Goal: Information Seeking & Learning: Learn about a topic

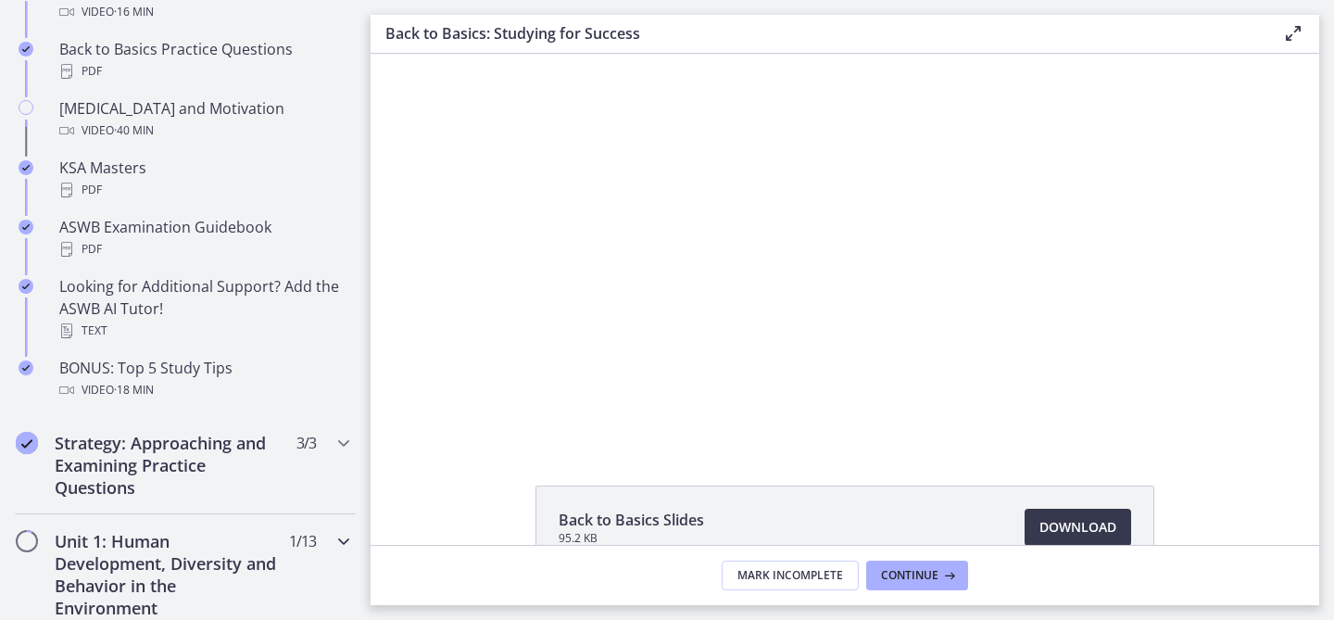
scroll to position [884, 0]
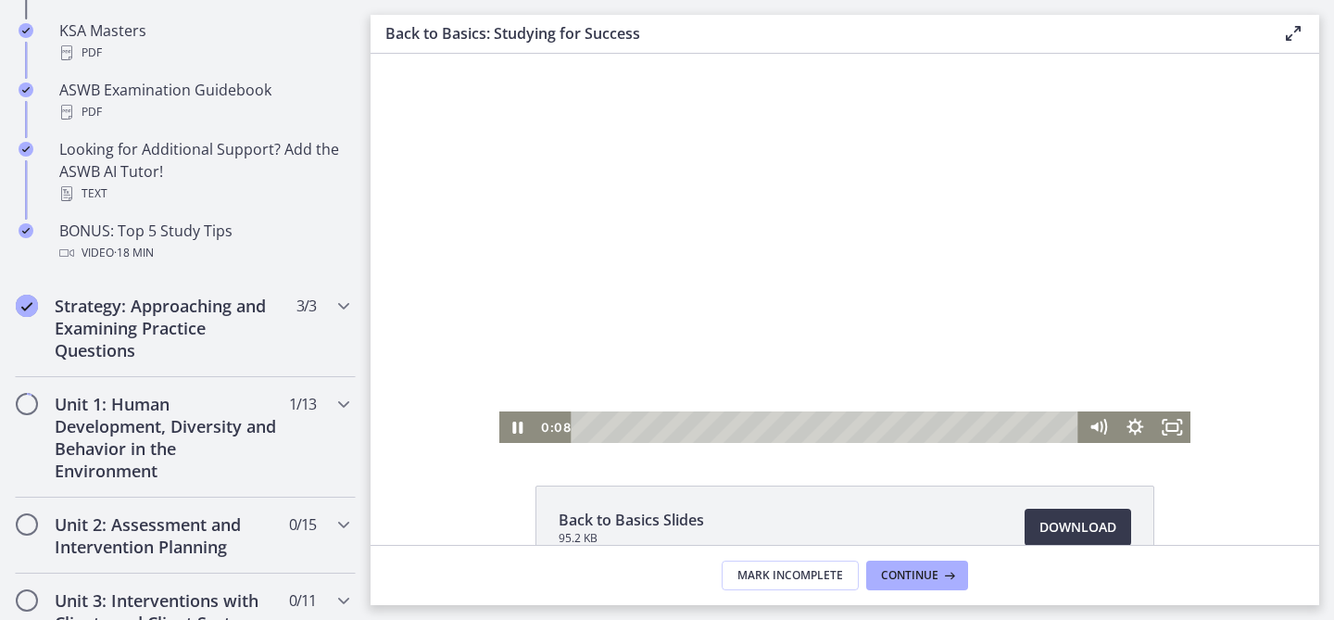
click at [801, 260] on div at bounding box center [845, 248] width 692 height 389
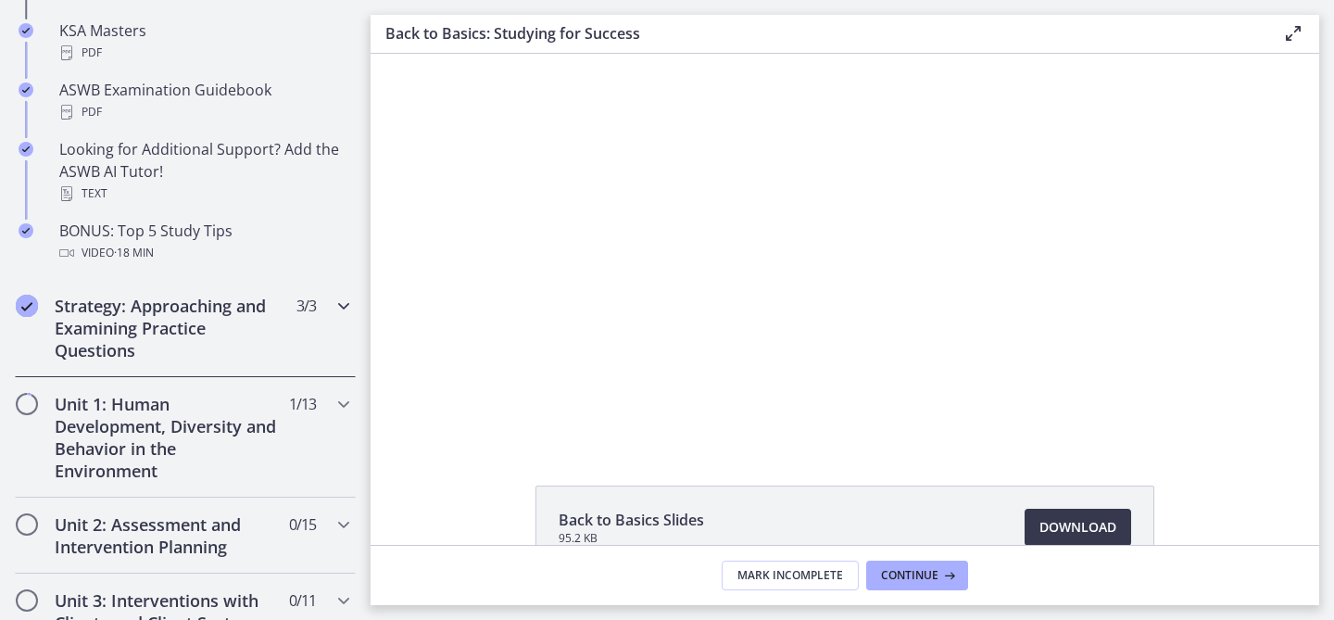
scroll to position [943, 0]
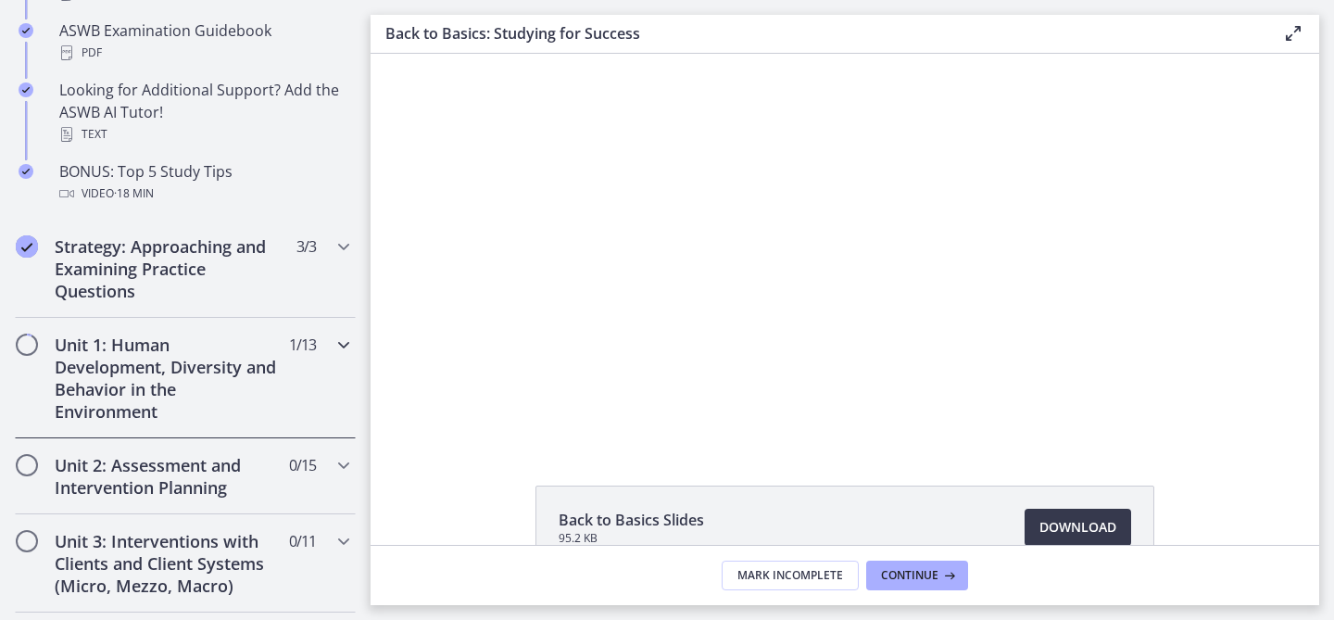
click at [344, 346] on icon "Chapters" at bounding box center [344, 345] width 22 height 22
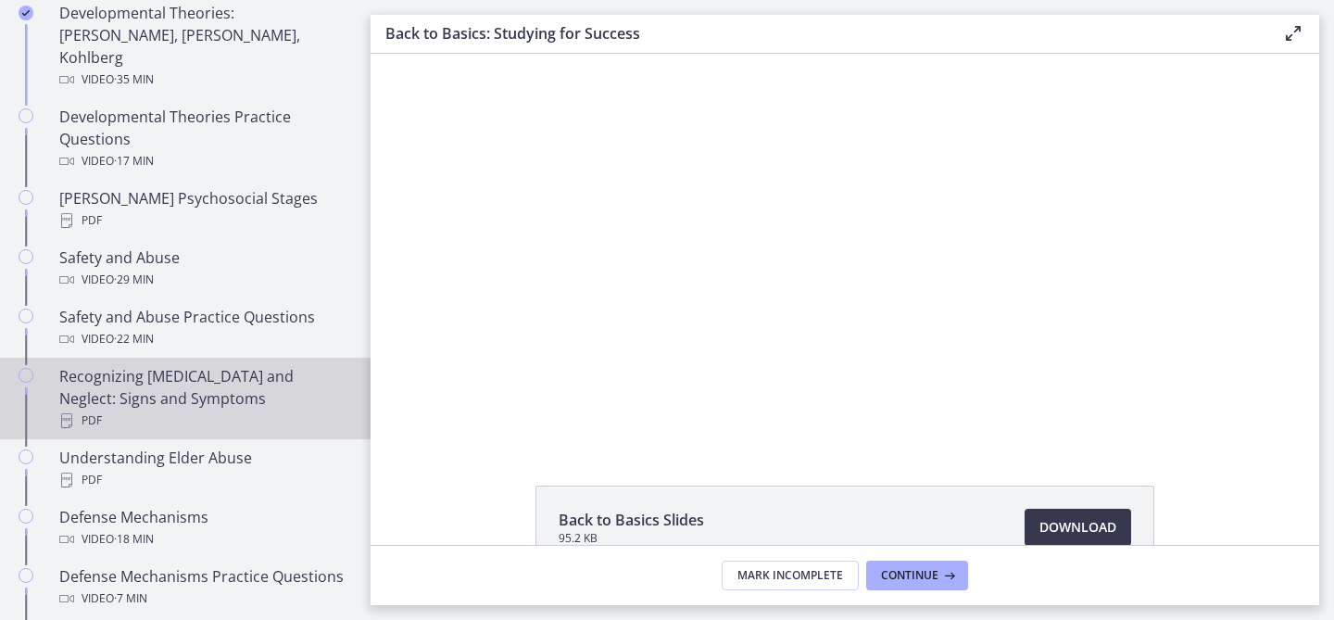
scroll to position [662, 0]
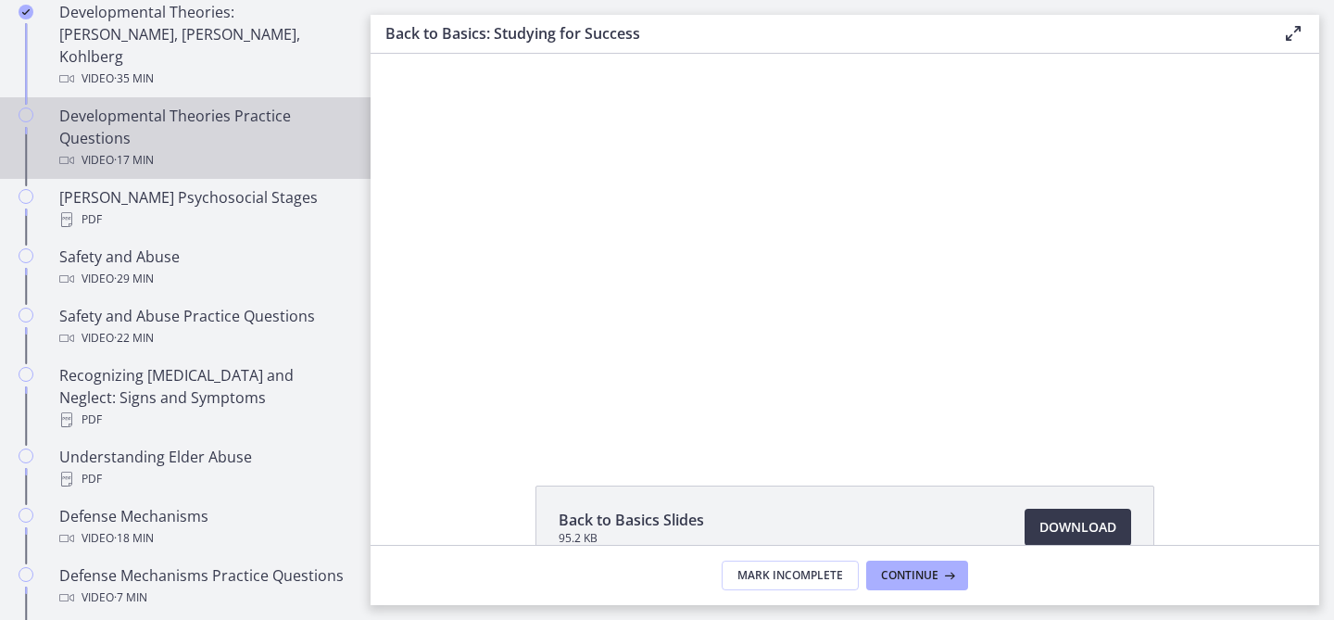
click at [127, 105] on div "Developmental Theories Practice Questions Video · 17 min" at bounding box center [203, 138] width 289 height 67
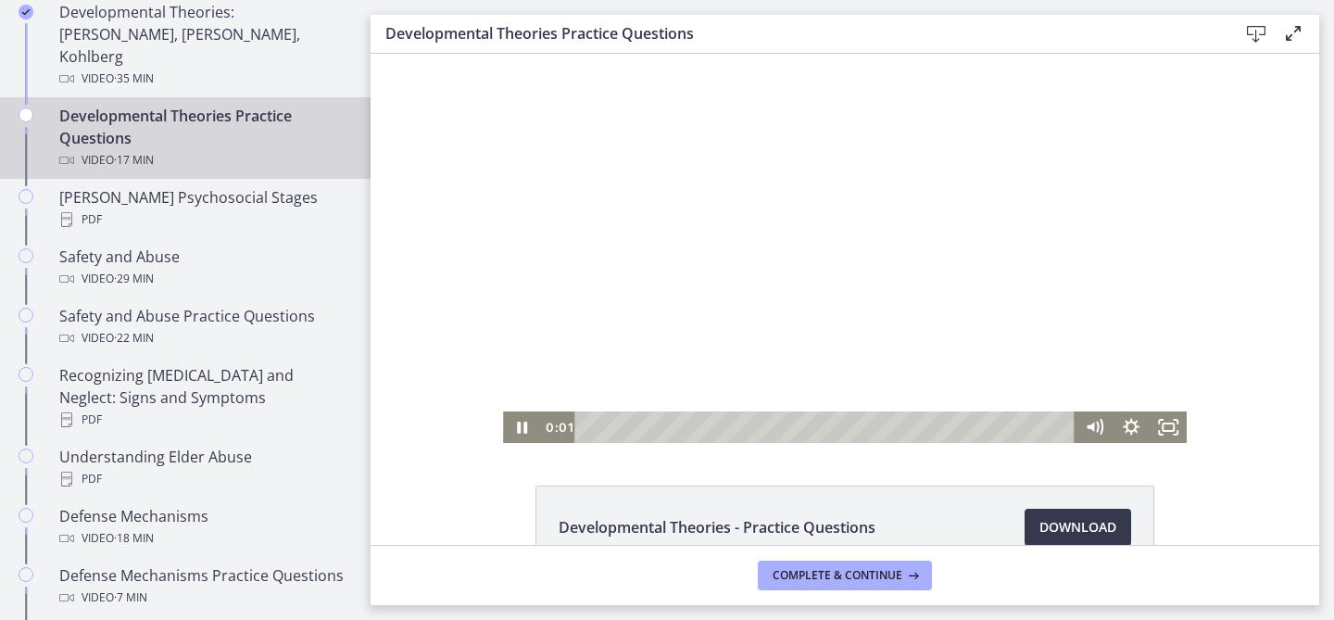
click at [927, 269] on div at bounding box center [845, 248] width 684 height 389
click at [951, 272] on div at bounding box center [845, 248] width 684 height 389
click at [1169, 423] on icon "Fullscreen" at bounding box center [1168, 427] width 37 height 32
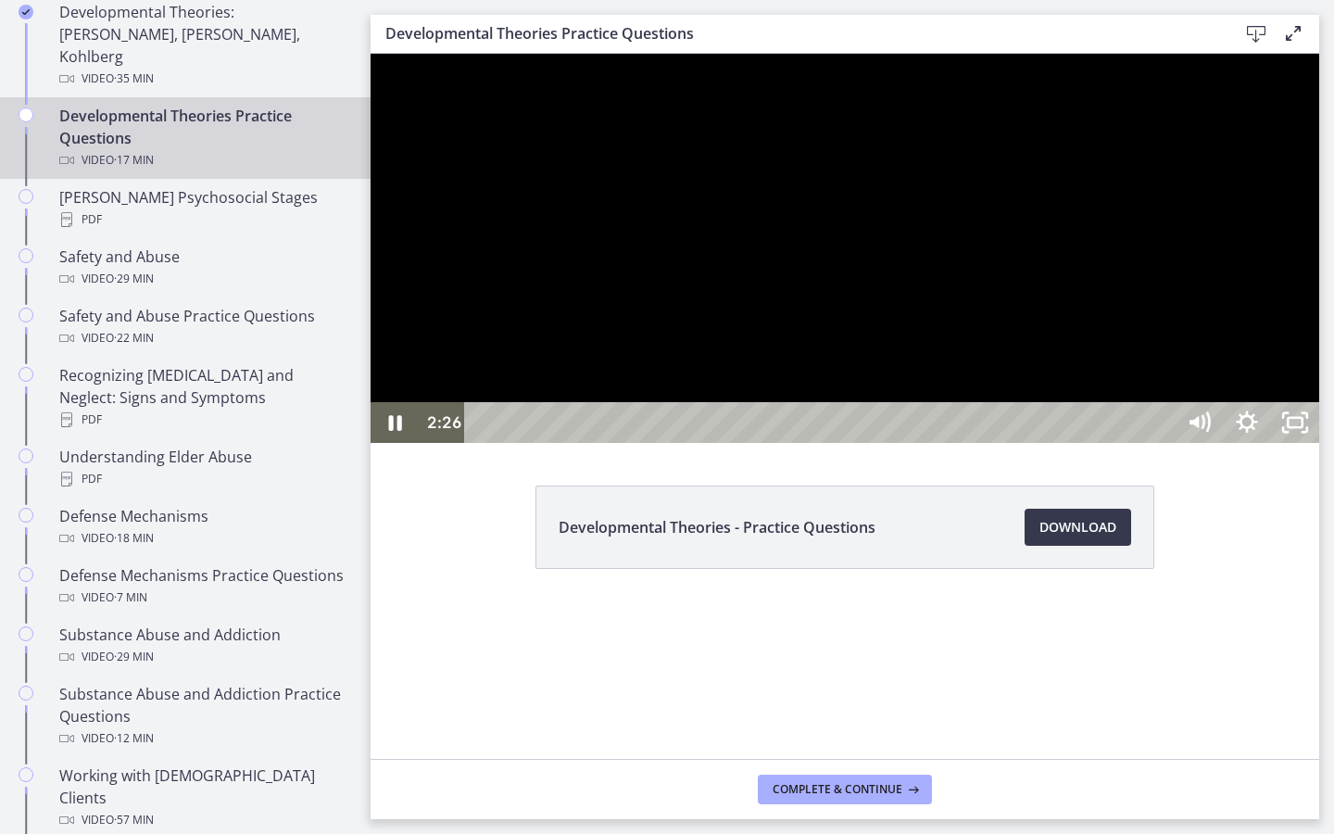
click at [1319, 443] on div at bounding box center [845, 248] width 949 height 389
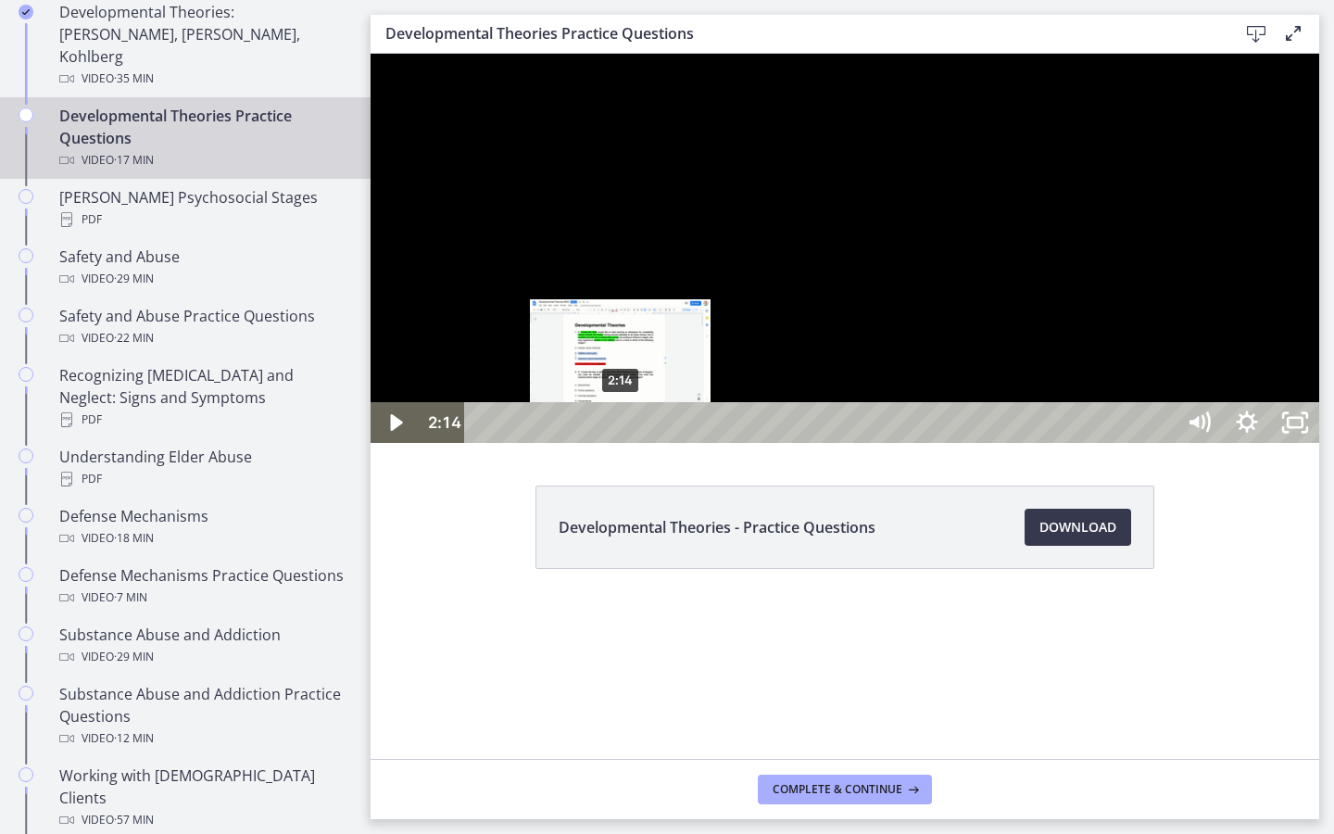
click at [621, 443] on div "2:14" at bounding box center [823, 422] width 680 height 41
click at [611, 443] on div "2:04" at bounding box center [823, 422] width 680 height 41
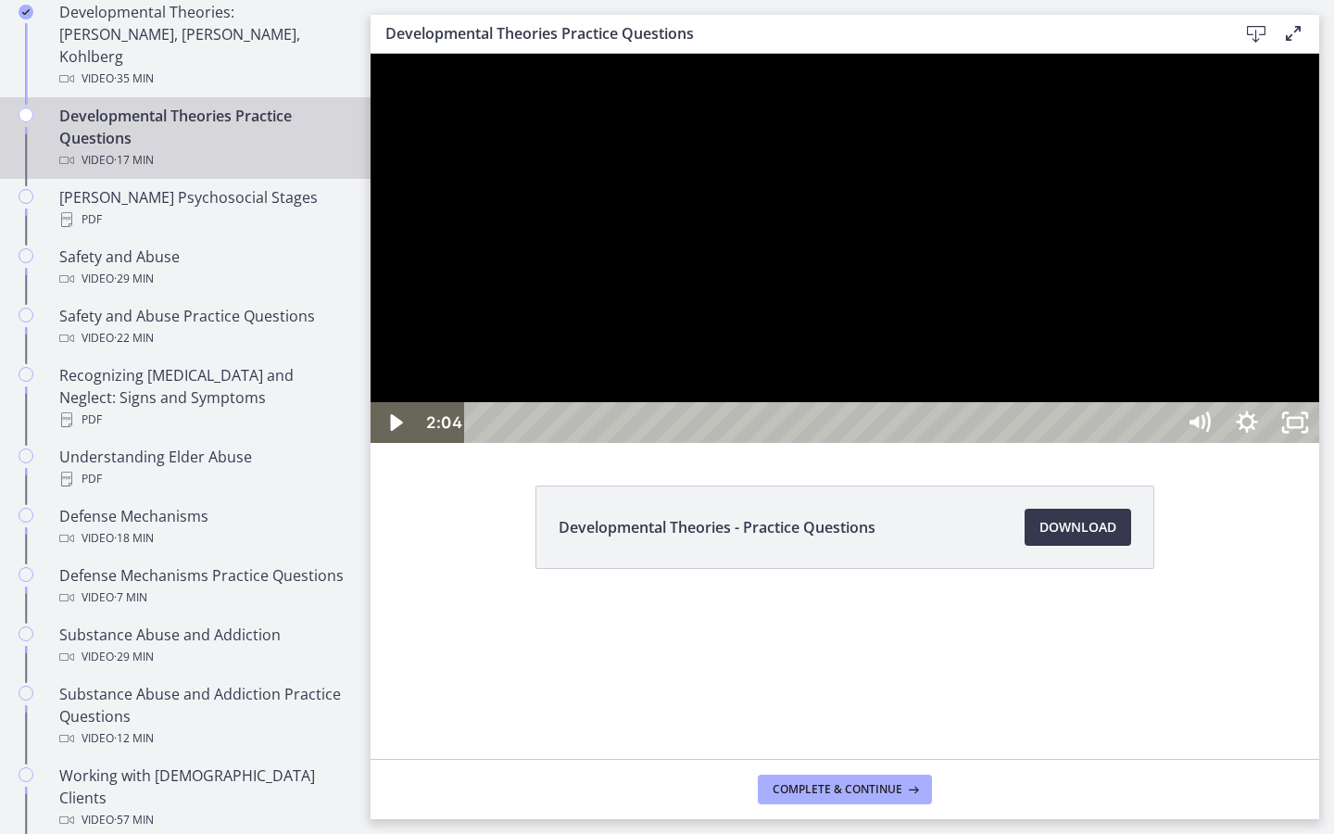
click at [1015, 443] on div at bounding box center [845, 248] width 949 height 389
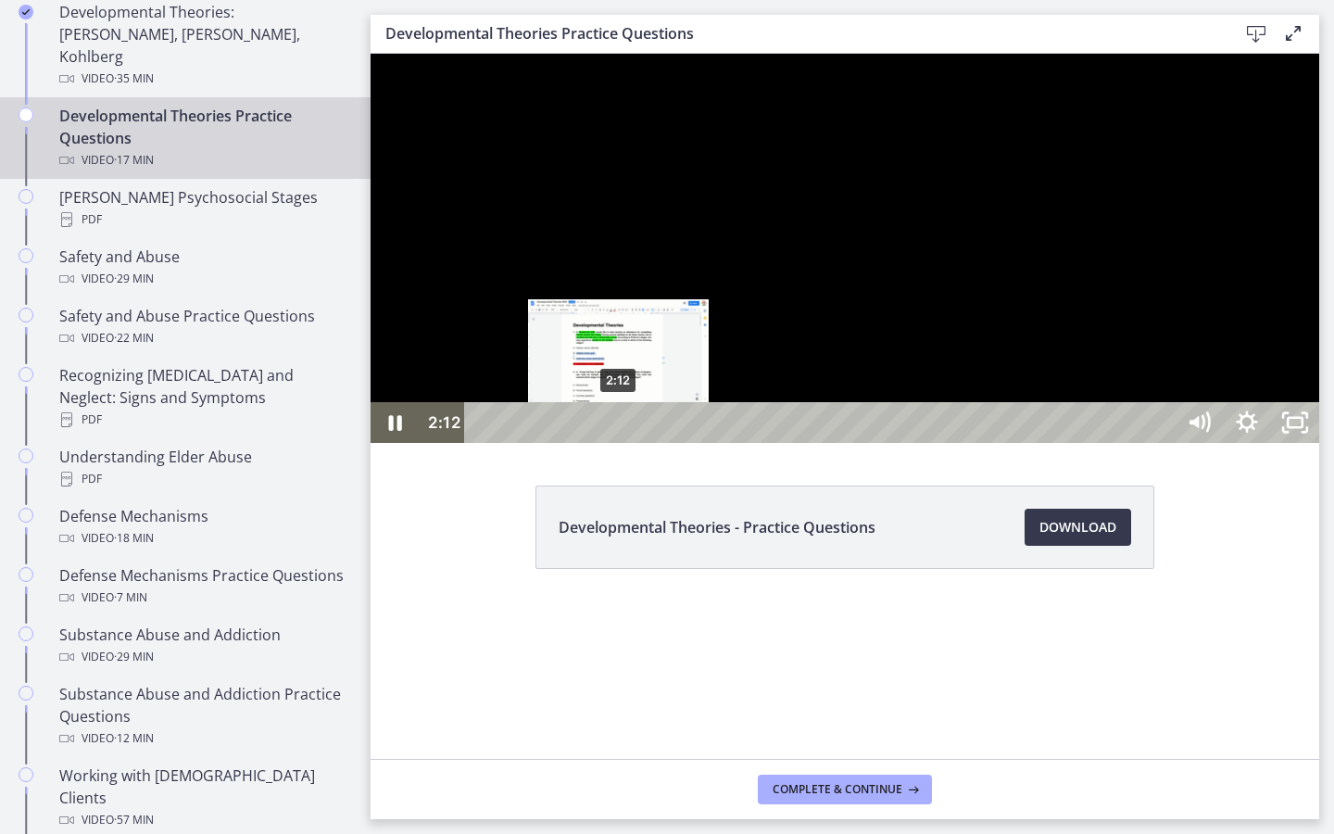
click at [619, 443] on div "2:12" at bounding box center [823, 422] width 680 height 41
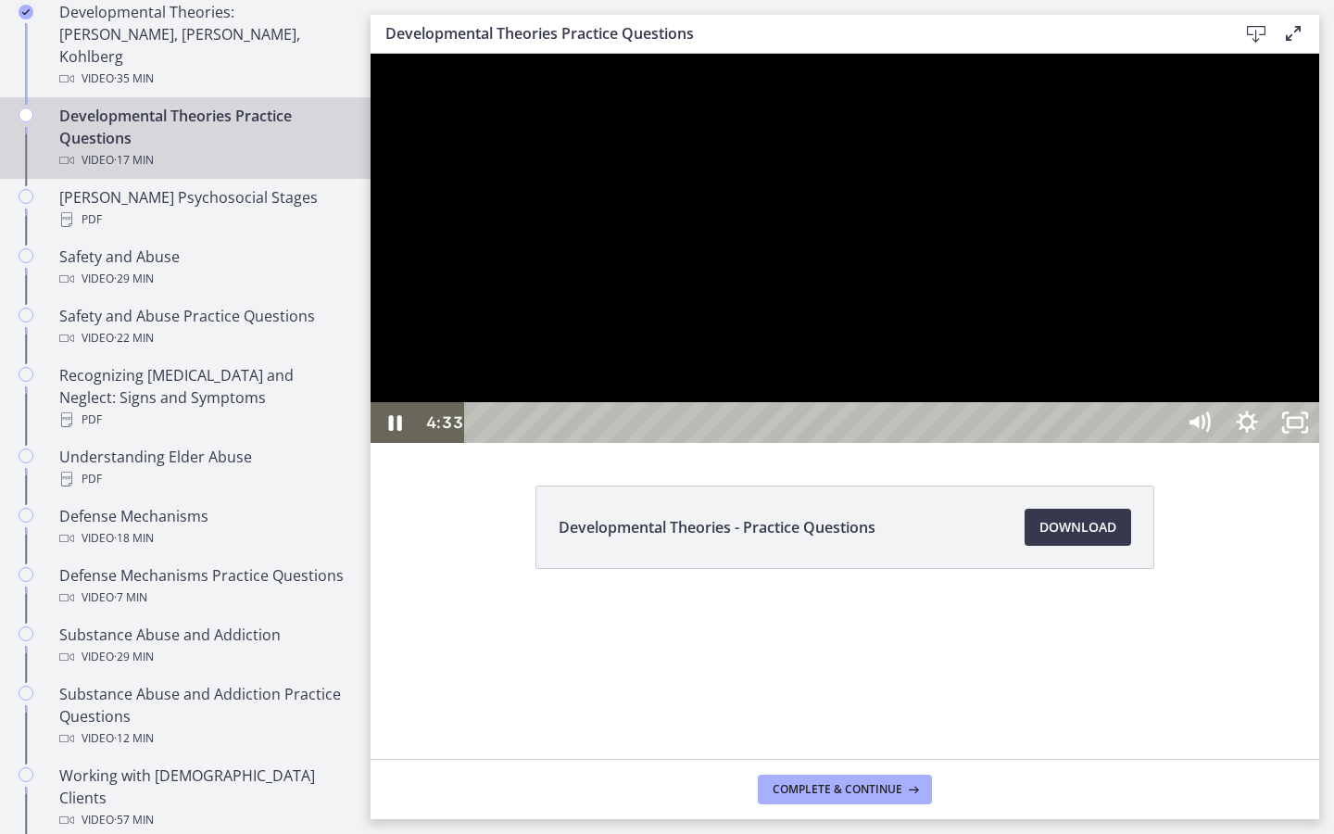
click at [682, 443] on div at bounding box center [845, 248] width 949 height 389
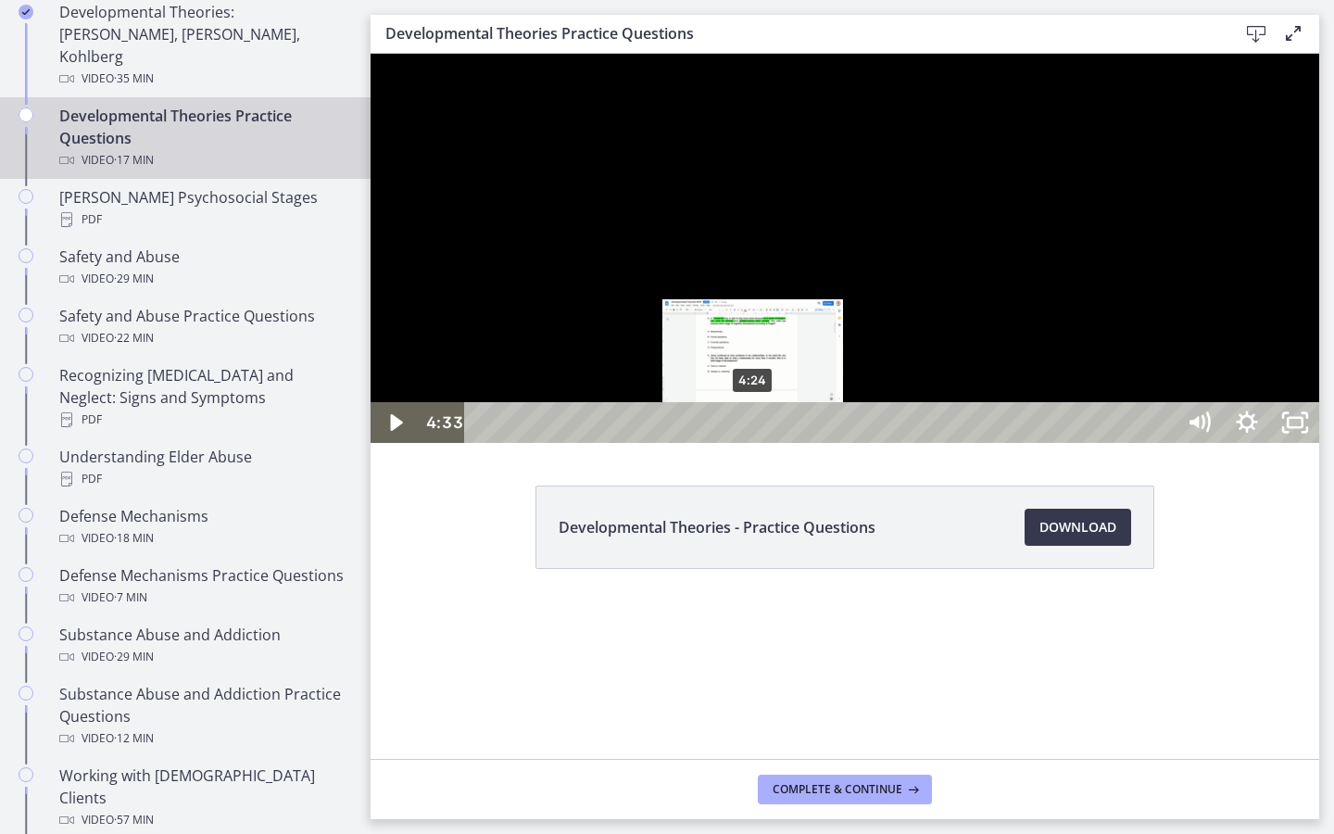
click at [754, 443] on div "4:24" at bounding box center [823, 422] width 680 height 41
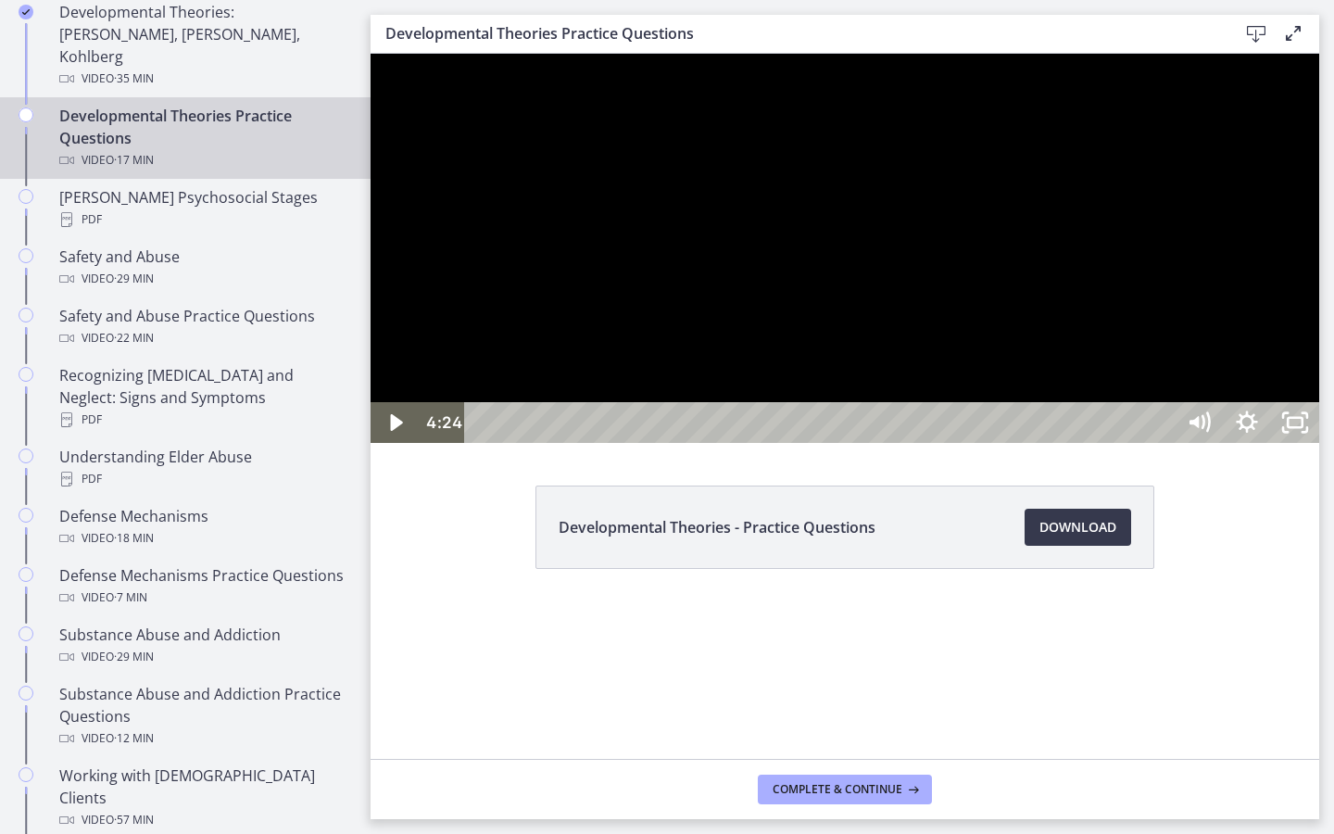
click at [854, 443] on div at bounding box center [845, 248] width 949 height 389
click at [931, 443] on div at bounding box center [845, 248] width 949 height 389
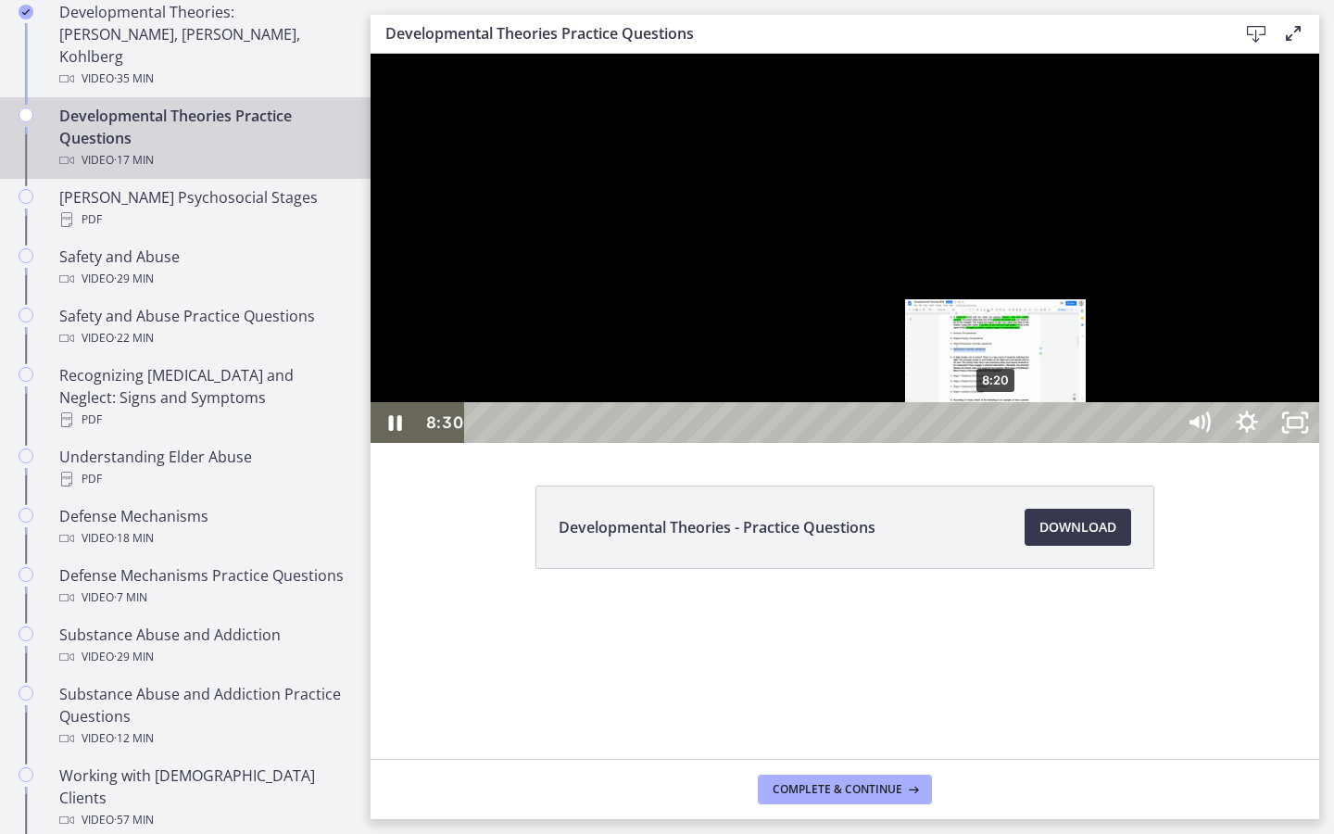
click at [997, 443] on div "8:20" at bounding box center [823, 422] width 680 height 41
click at [987, 443] on div "8:10" at bounding box center [823, 422] width 680 height 41
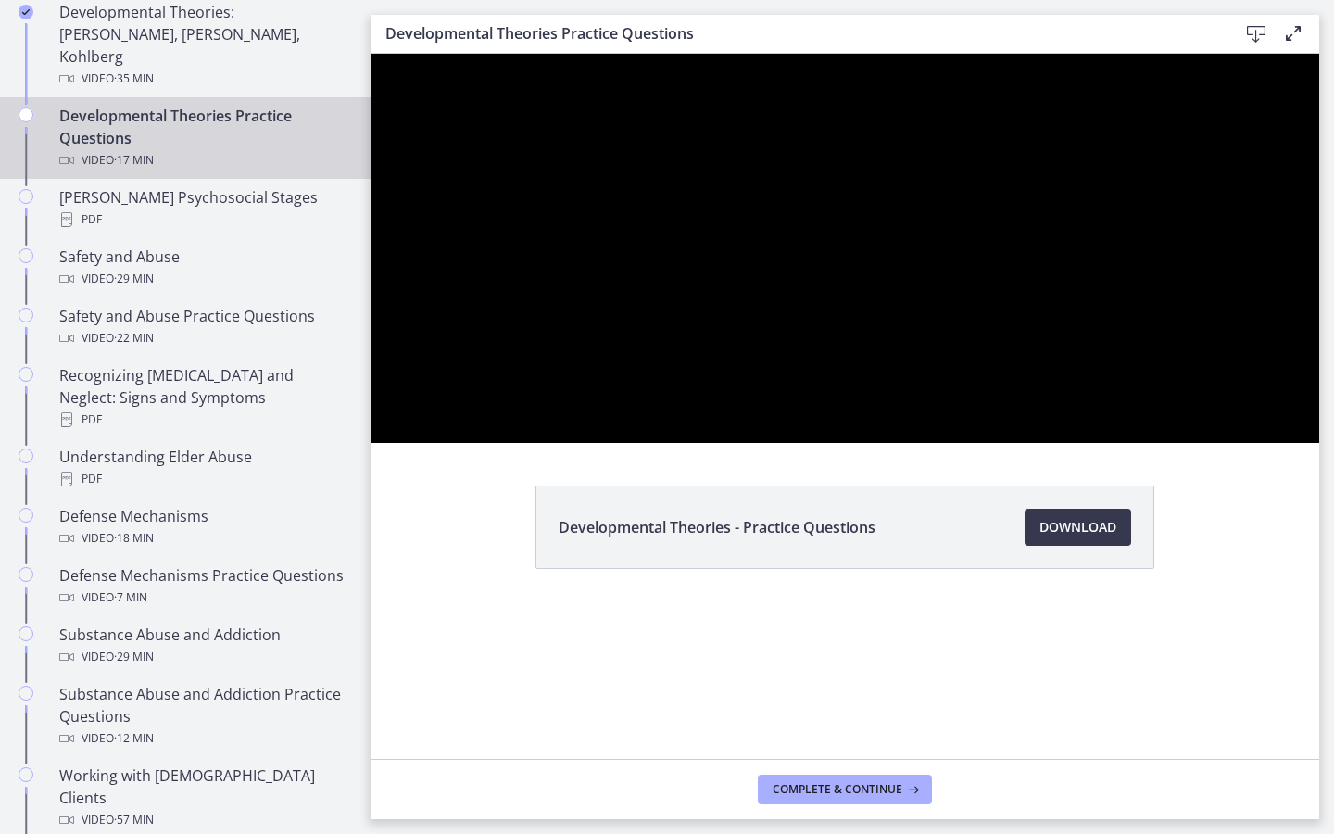
click at [1182, 443] on div at bounding box center [845, 248] width 949 height 389
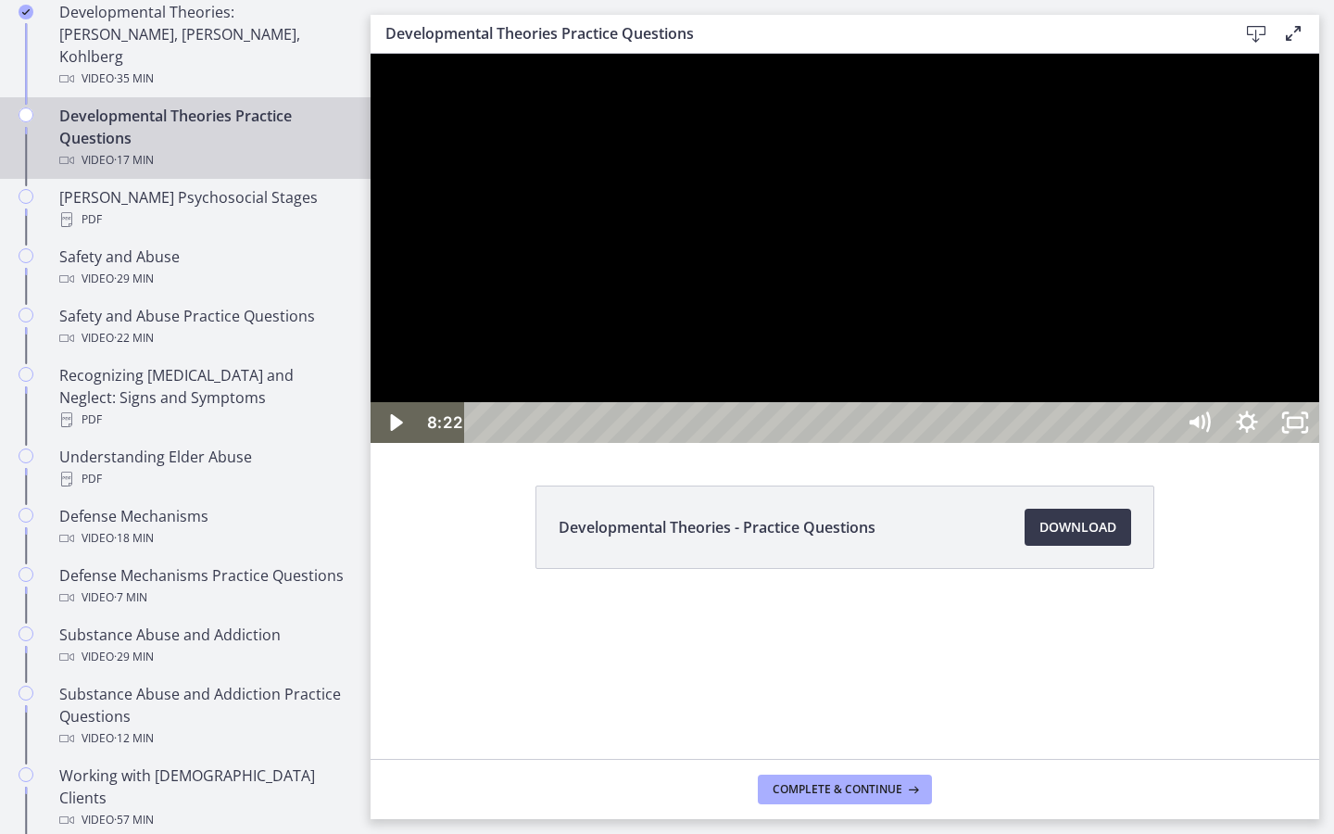
click at [1180, 443] on div at bounding box center [845, 248] width 949 height 389
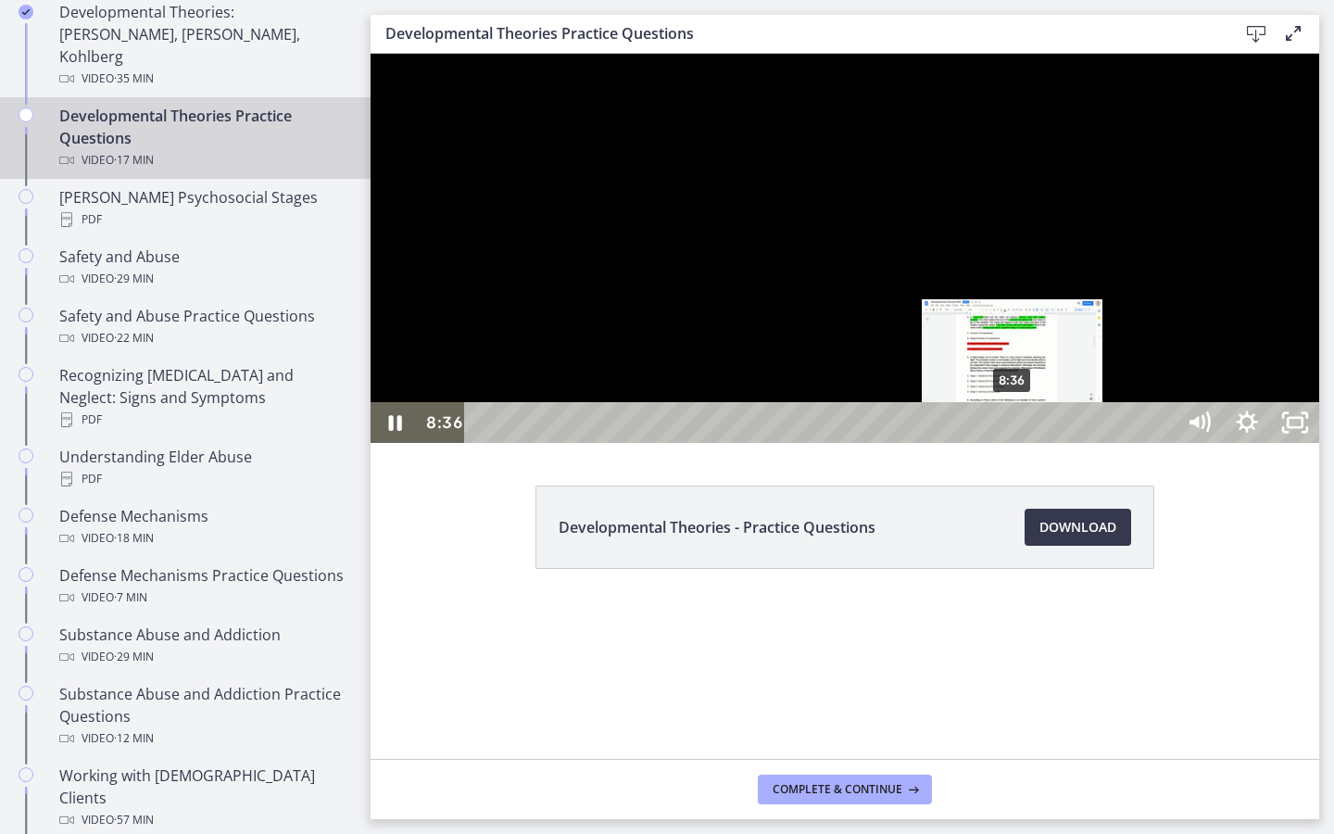
click at [1014, 443] on div "8:36" at bounding box center [823, 422] width 680 height 41
click at [1007, 443] on div "8:30" at bounding box center [823, 422] width 680 height 41
click at [1000, 443] on div "8:22" at bounding box center [823, 422] width 680 height 41
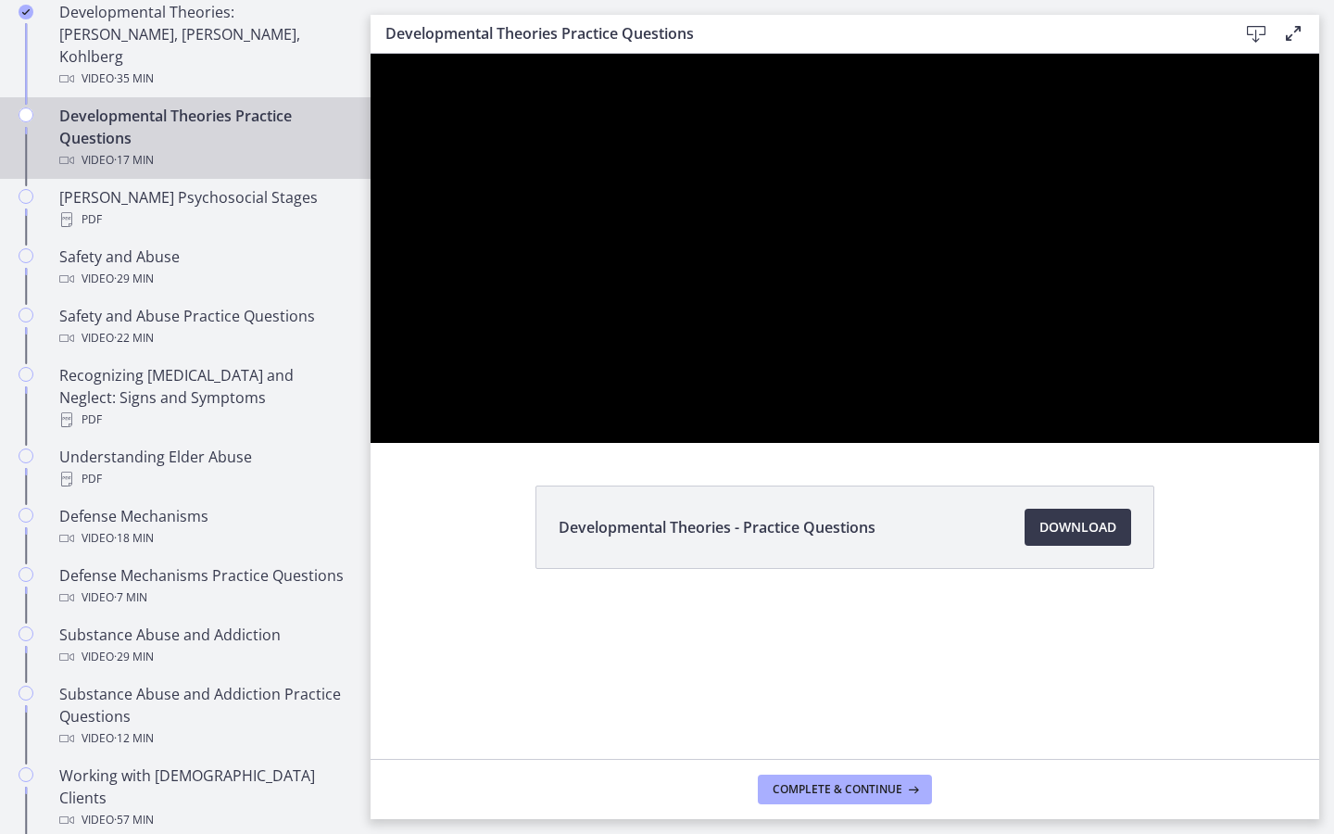
click at [1219, 443] on div at bounding box center [845, 248] width 949 height 389
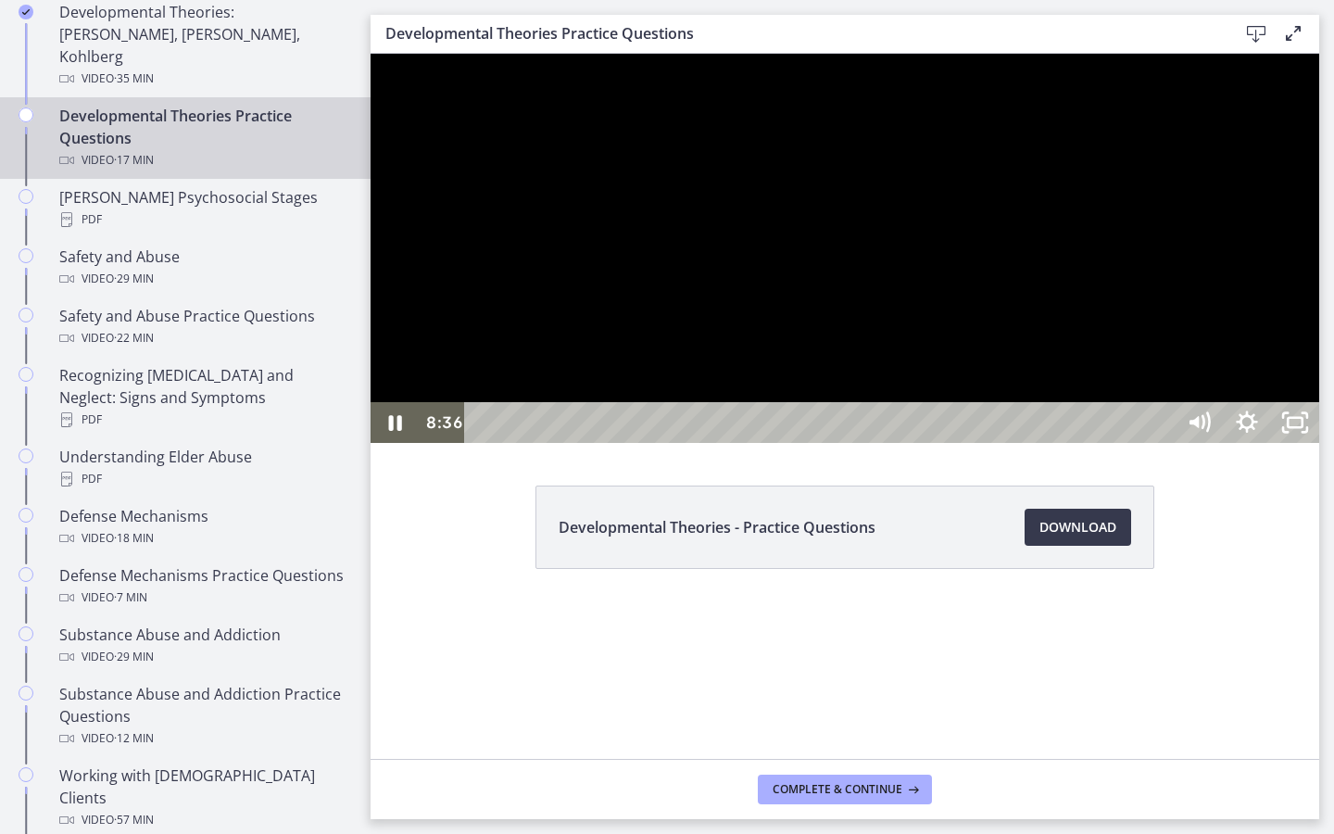
click at [1219, 443] on div at bounding box center [845, 248] width 949 height 389
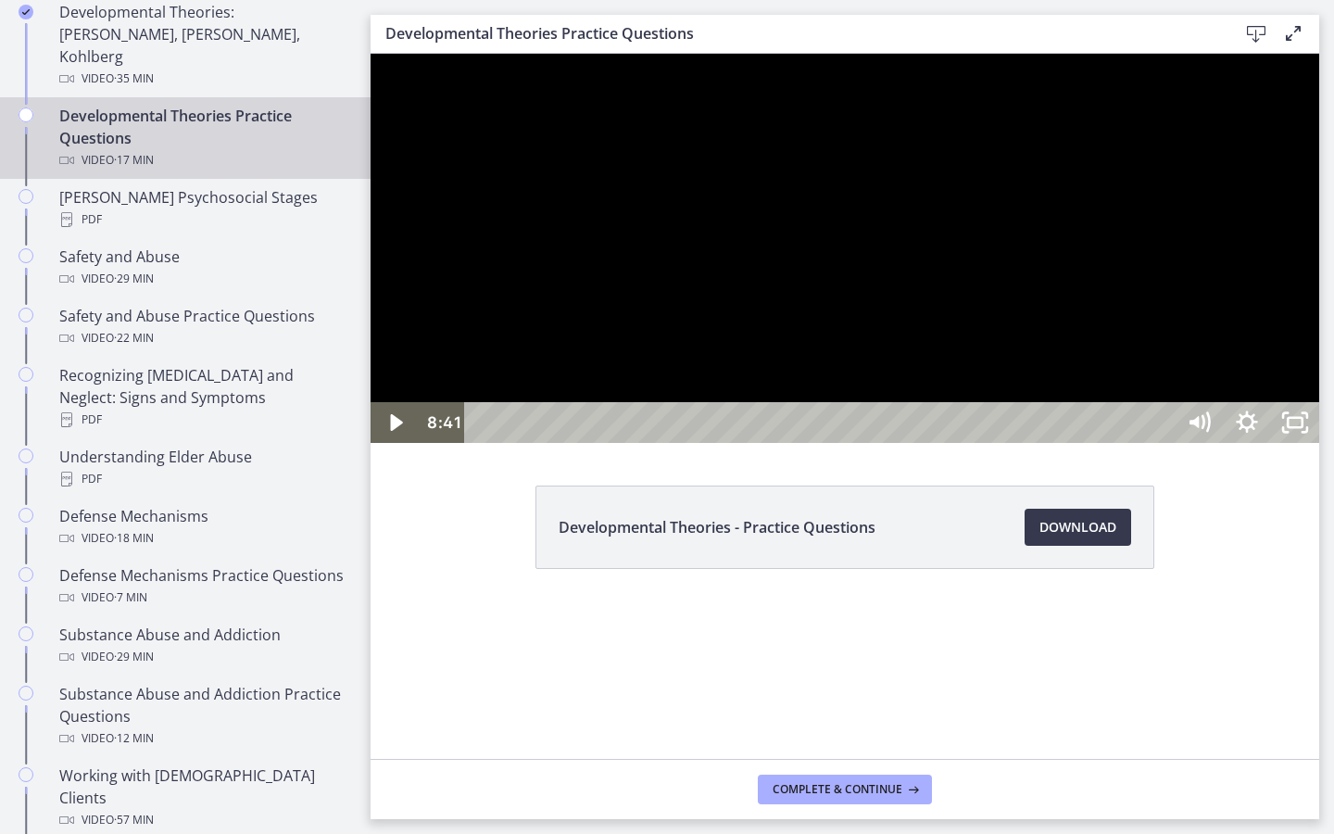
click at [1219, 443] on div at bounding box center [845, 248] width 949 height 389
click at [1319, 443] on div at bounding box center [845, 248] width 949 height 389
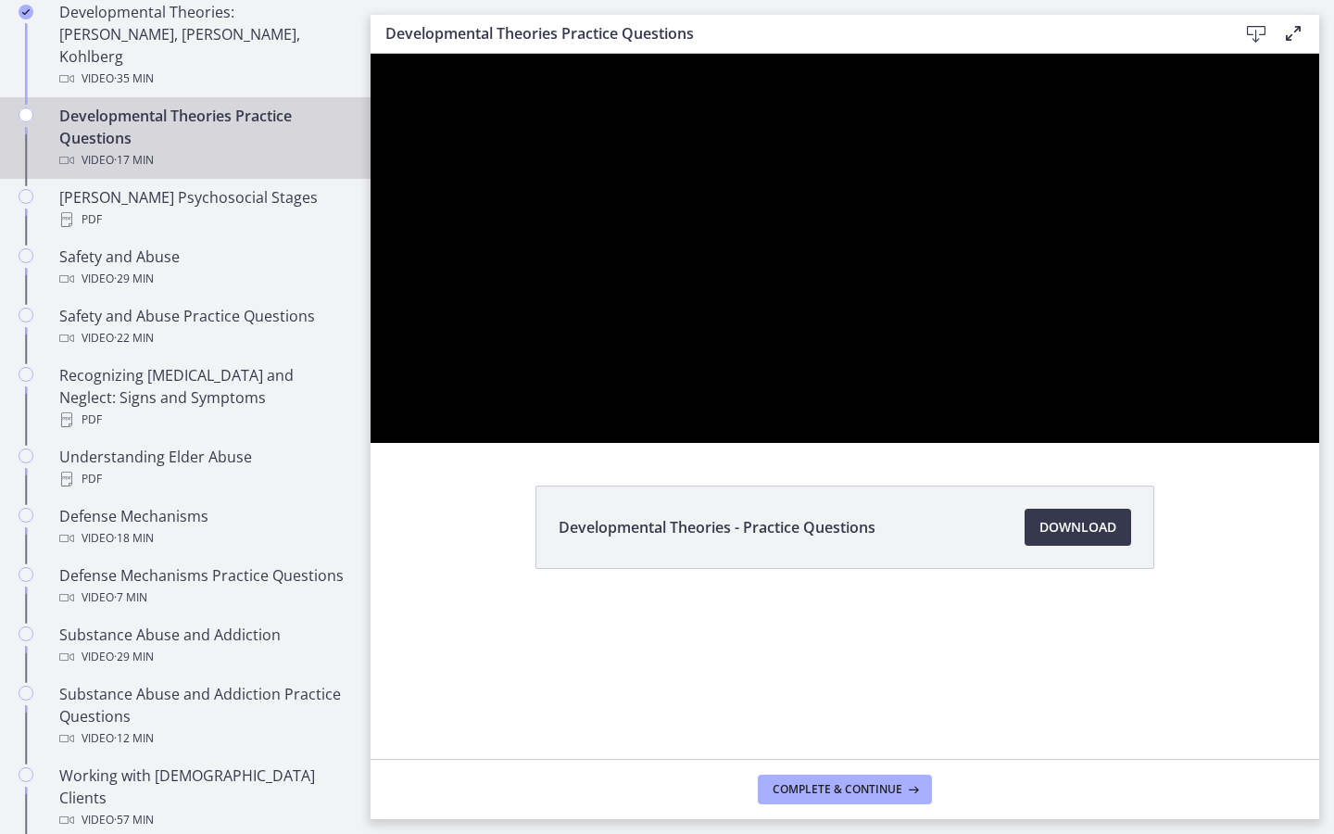
click at [1078, 443] on div at bounding box center [845, 248] width 949 height 389
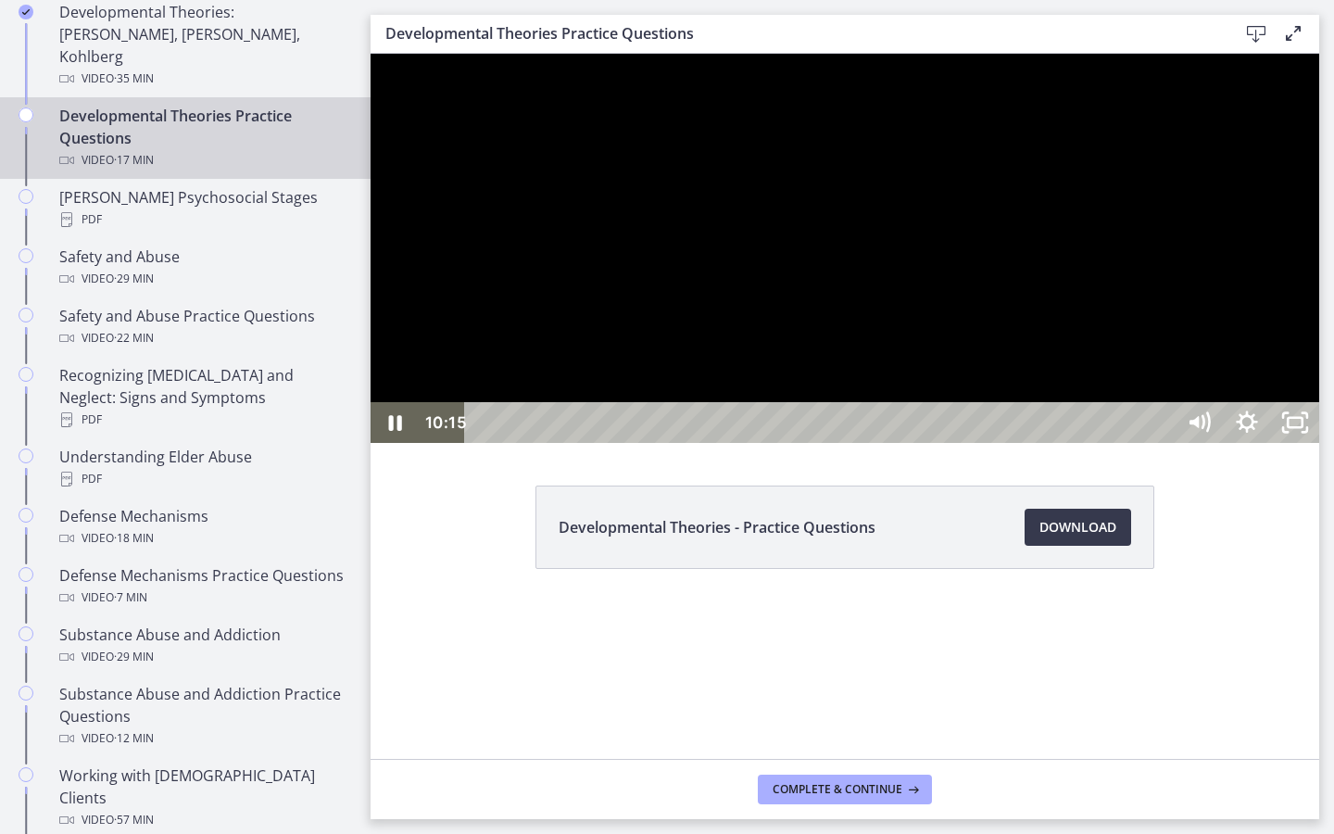
click at [1319, 443] on div at bounding box center [845, 248] width 949 height 389
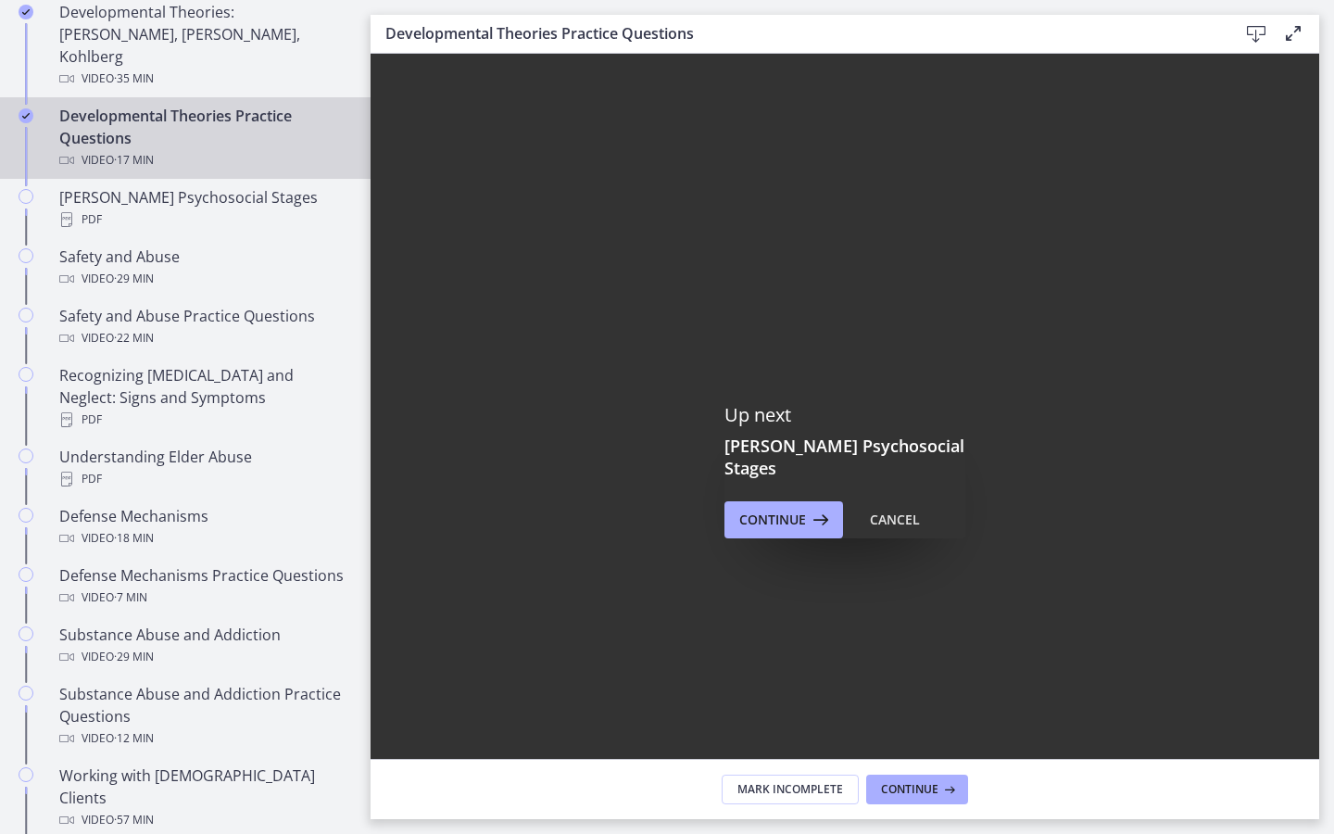
click at [1319, 619] on icon "Fullscreen" at bounding box center [1295, 792] width 48 height 41
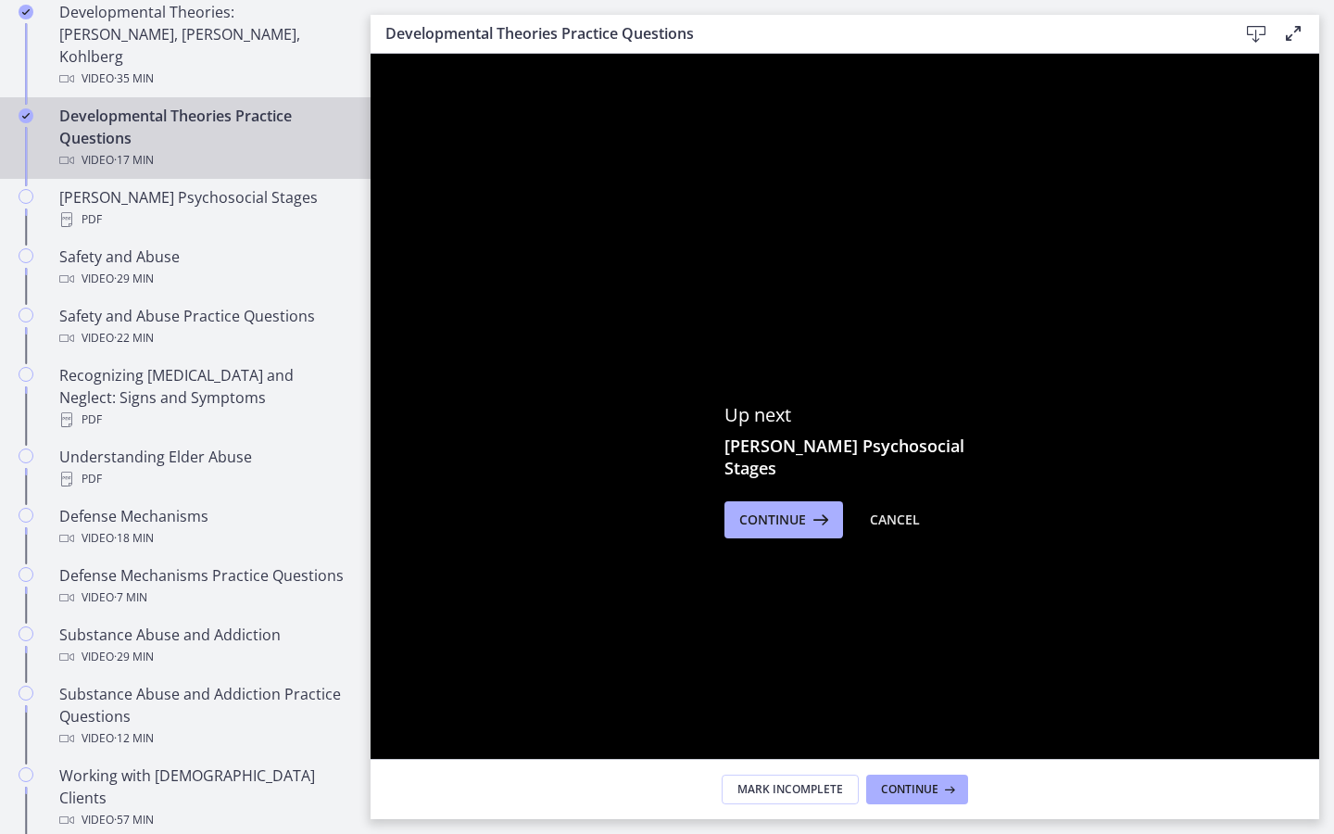
click at [1319, 619] on icon "Unfullscreen" at bounding box center [1295, 792] width 48 height 41
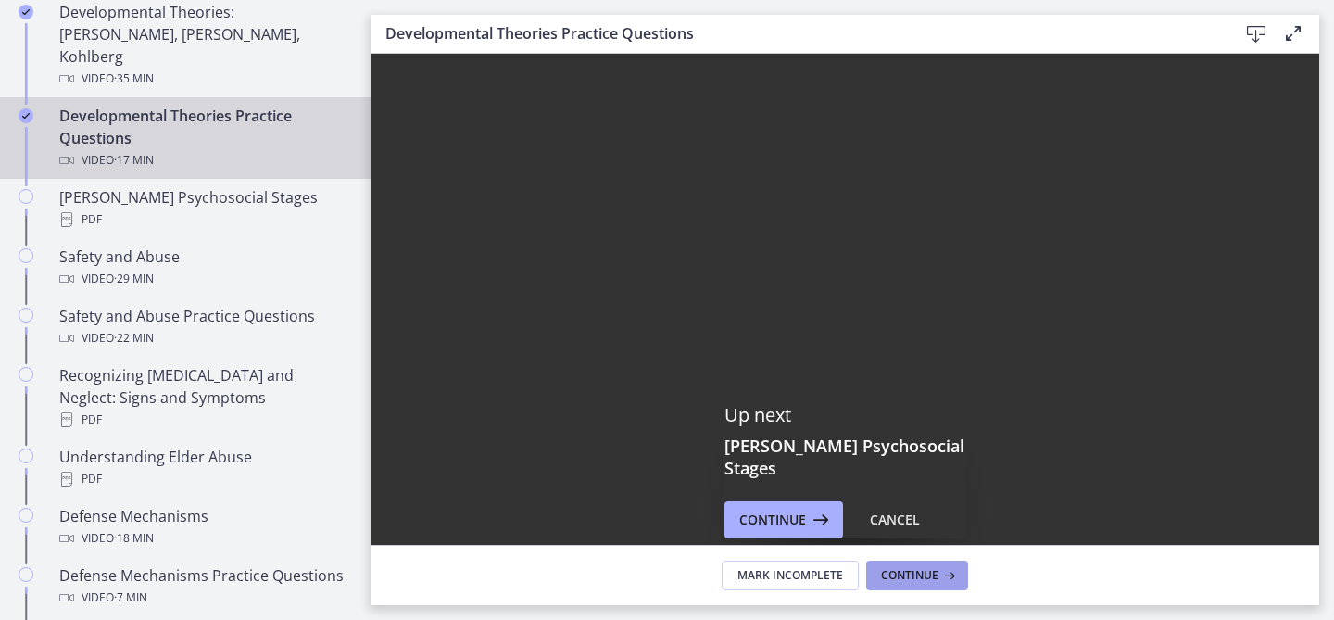
click at [932, 565] on button "Continue" at bounding box center [917, 576] width 102 height 30
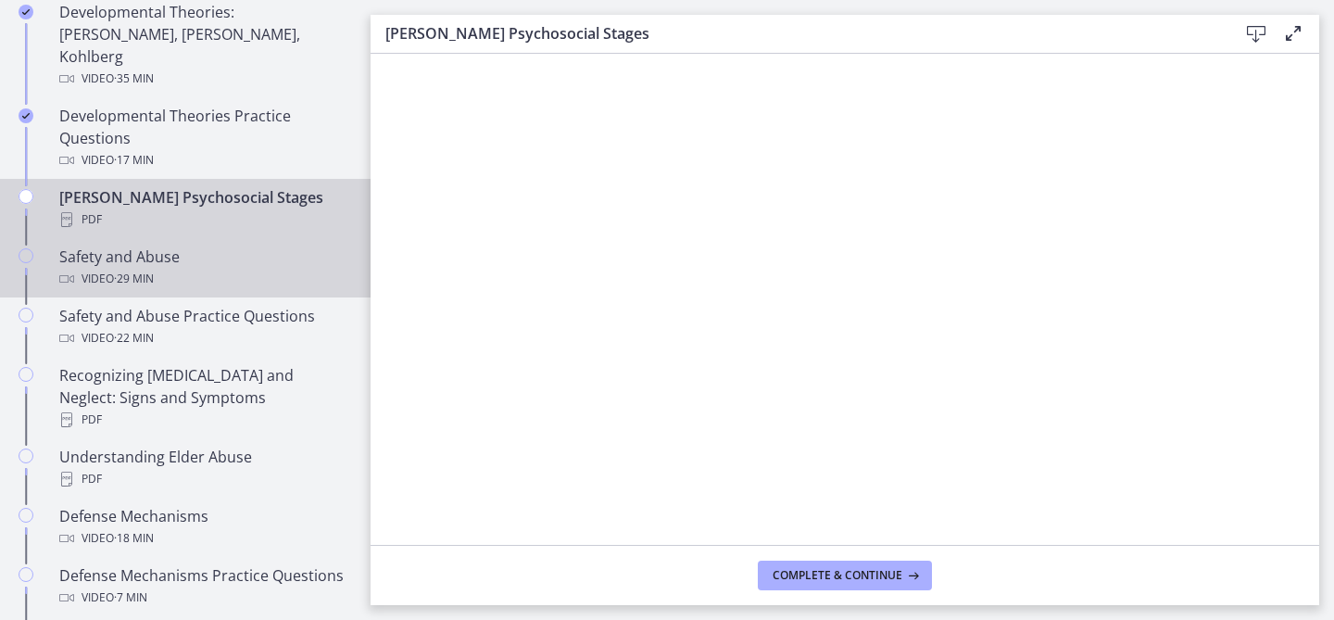
click at [259, 268] on div "Video · 29 min" at bounding box center [203, 279] width 289 height 22
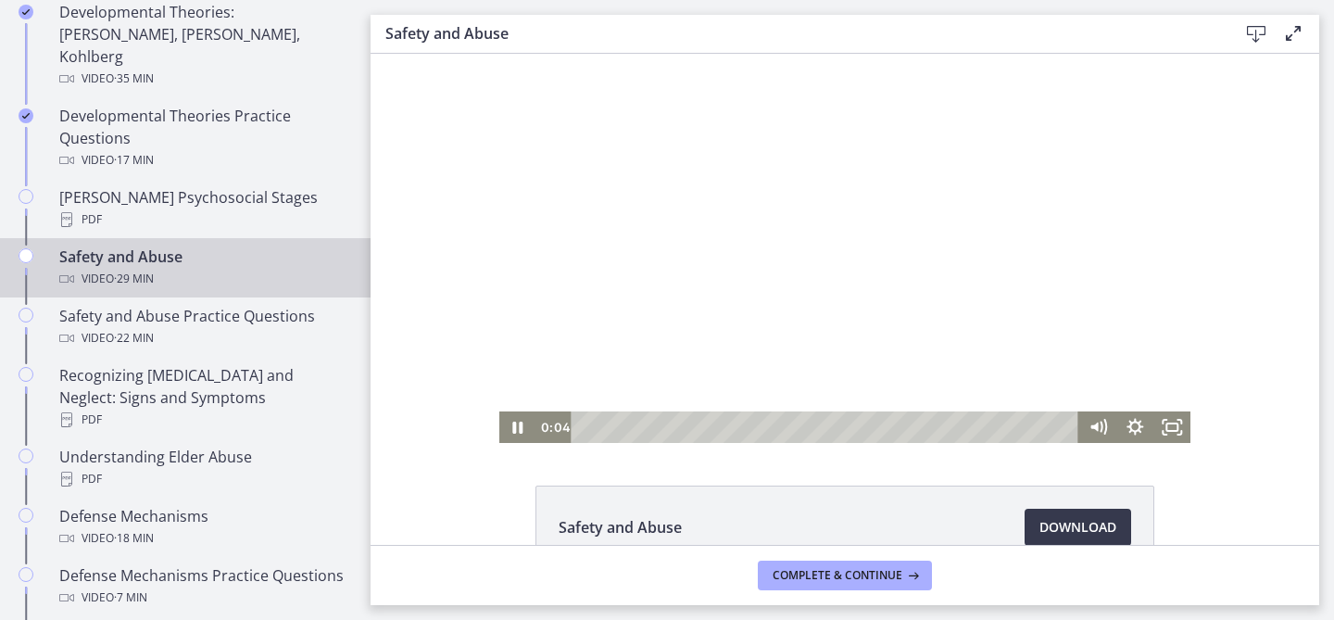
click at [871, 288] on div at bounding box center [845, 248] width 692 height 389
